Goal: Check status: Check status

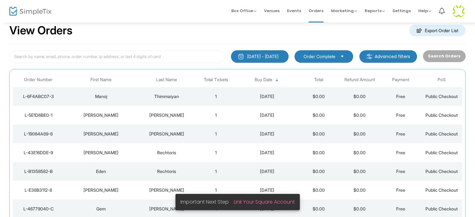
scroll to position [33, 0]
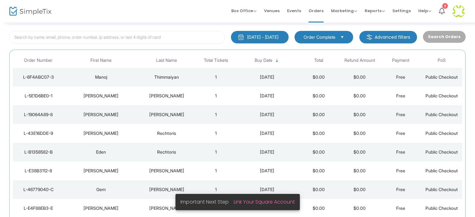
click at [175, 76] on div "Thimmaiyan" at bounding box center [167, 77] width 54 height 6
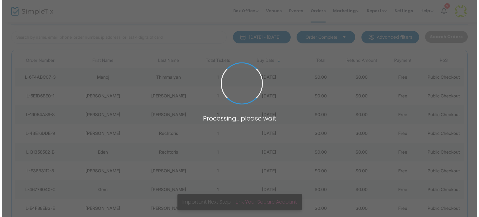
scroll to position [0, 0]
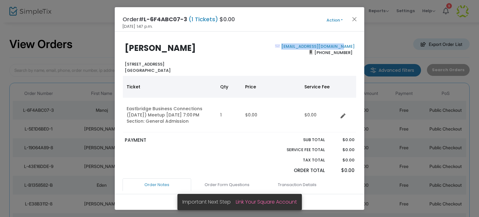
drag, startPoint x: 350, startPoint y: 46, endPoint x: 293, endPoint y: 48, distance: 57.7
click at [293, 48] on div "info@vgfenceproducts.com (226) 888-7999" at bounding box center [298, 58] width 118 height 30
copy link "info@vgfenceproducts.com"
drag, startPoint x: 353, startPoint y: 17, endPoint x: 346, endPoint y: 15, distance: 7.3
click at [353, 17] on button "Close" at bounding box center [354, 19] width 8 height 8
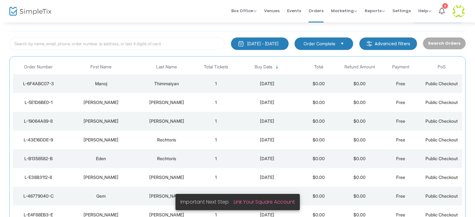
scroll to position [33, 0]
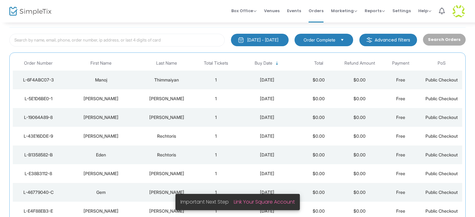
scroll to position [33, 0]
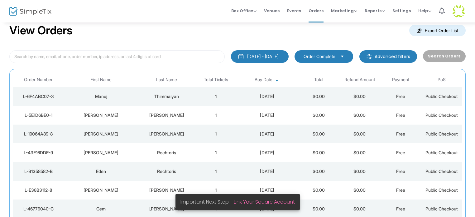
scroll to position [33, 0]
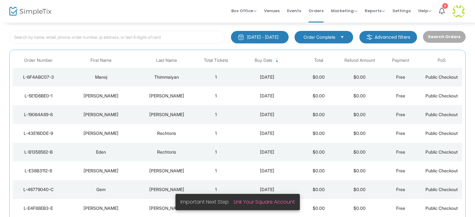
click at [239, 126] on td "[DATE]" at bounding box center [268, 133] width 62 height 19
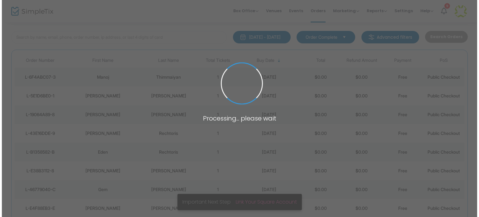
scroll to position [0, 0]
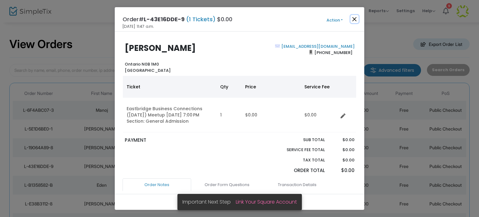
drag, startPoint x: 353, startPoint y: 18, endPoint x: 287, endPoint y: 131, distance: 130.6
click at [353, 18] on button "Close" at bounding box center [354, 19] width 8 height 8
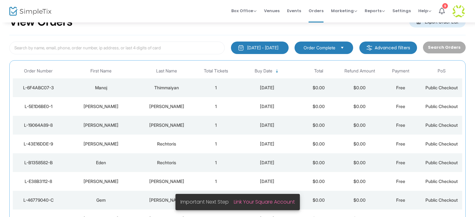
scroll to position [33, 0]
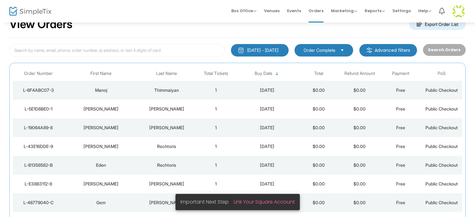
scroll to position [33, 0]
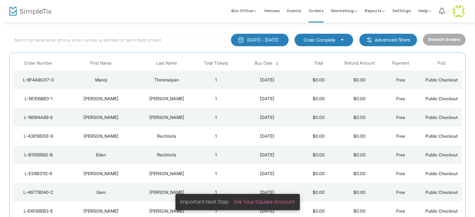
scroll to position [33, 0]
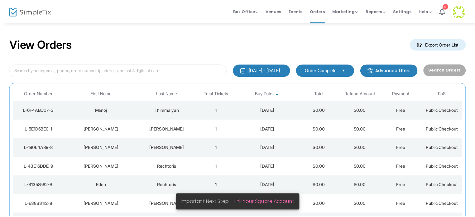
scroll to position [12, 0]
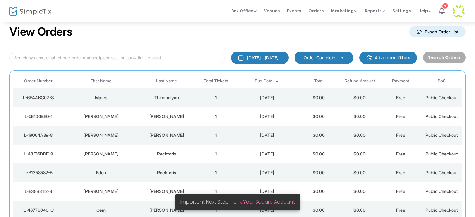
scroll to position [2, 0]
